Goal: Navigation & Orientation: Find specific page/section

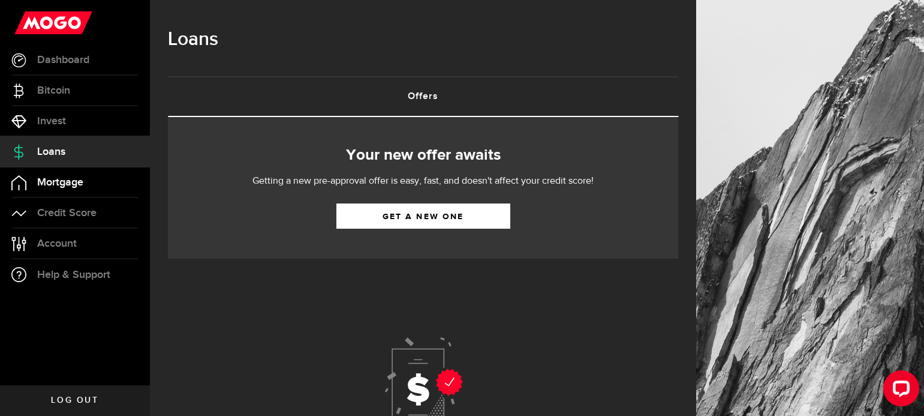
click at [63, 179] on span "Mortgage" at bounding box center [60, 182] width 46 height 11
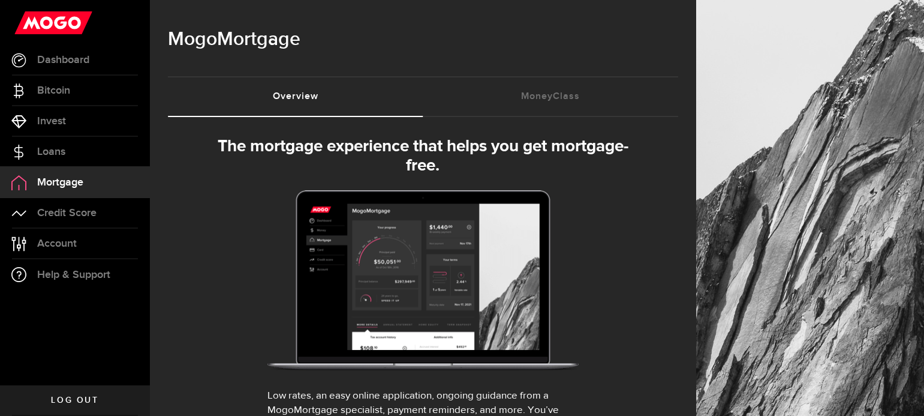
select select "3knYdhfXw4iYoq2m0WGQES"
click at [69, 206] on link "Credit Score" at bounding box center [75, 213] width 150 height 30
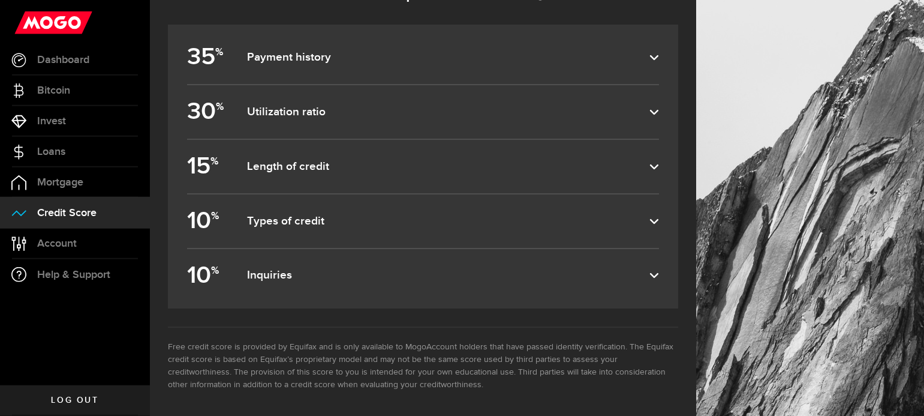
scroll to position [582, 0]
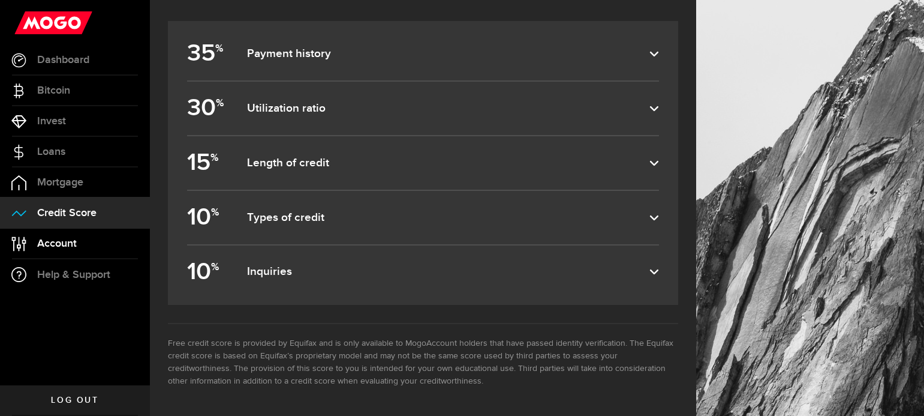
click at [67, 248] on span "Account" at bounding box center [57, 243] width 40 height 11
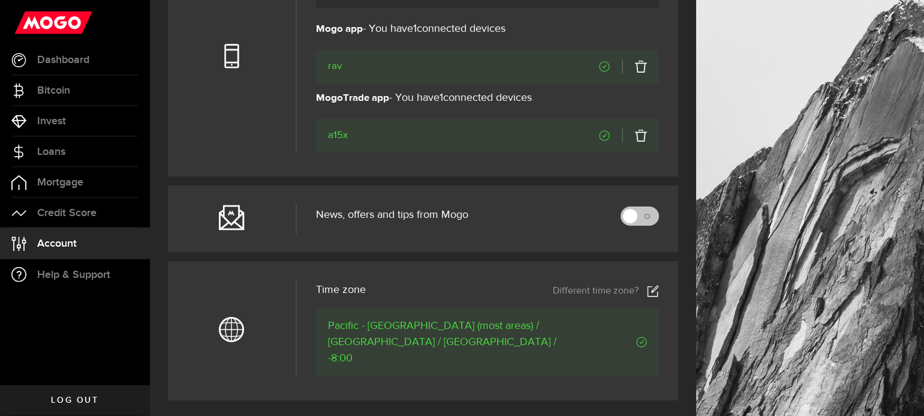
scroll to position [460, 0]
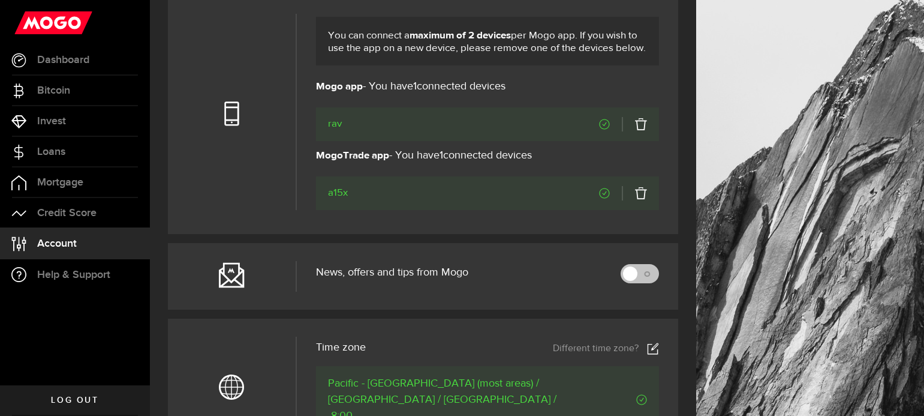
click at [605, 124] on icon "Verified" at bounding box center [604, 124] width 11 height 11
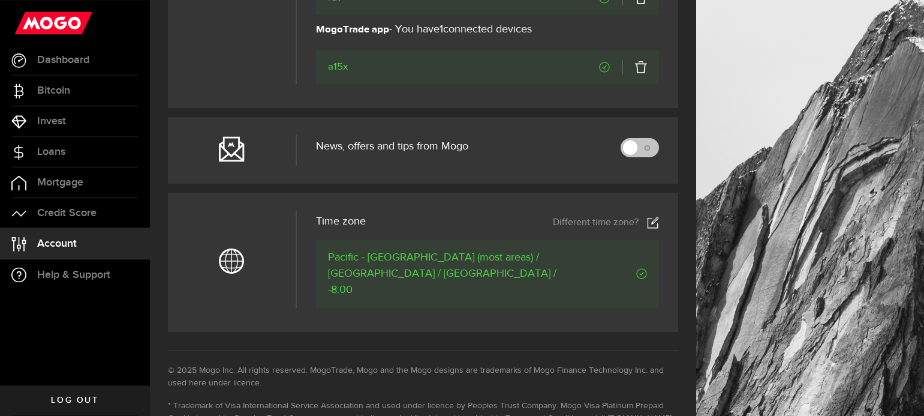
scroll to position [704, 0]
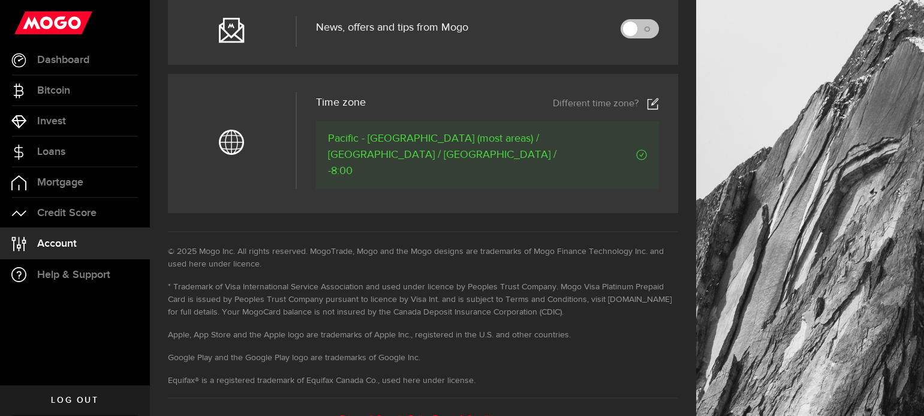
click at [89, 397] on span "Log out" at bounding box center [74, 400] width 47 height 8
